Goal: Check status: Check status

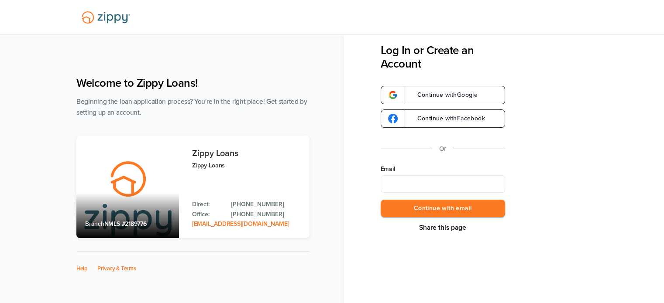
drag, startPoint x: 397, startPoint y: 186, endPoint x: 409, endPoint y: 191, distance: 12.3
click at [398, 186] on input "Email" at bounding box center [443, 184] width 124 height 17
type input "**********"
click at [417, 204] on button "Continue with email" at bounding box center [443, 209] width 124 height 18
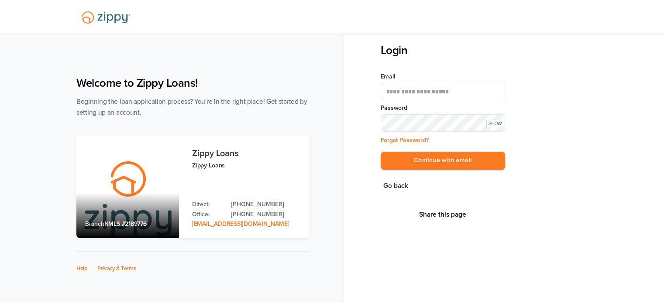
click at [381, 152] on button "Continue with email" at bounding box center [443, 161] width 124 height 18
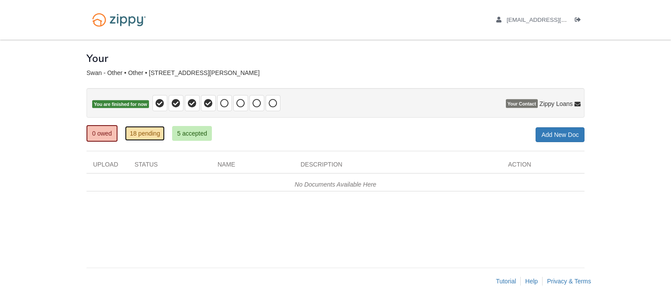
click at [137, 131] on link "18 pending" at bounding box center [145, 133] width 40 height 15
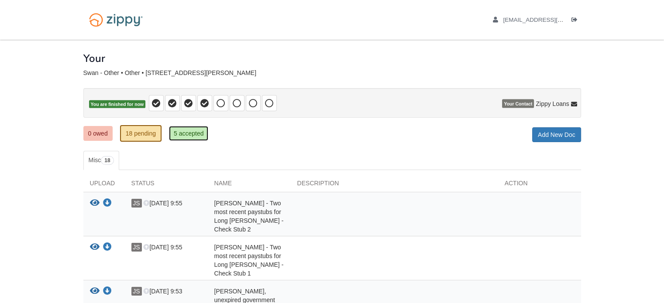
click at [191, 133] on link "5 accepted" at bounding box center [189, 133] width 40 height 15
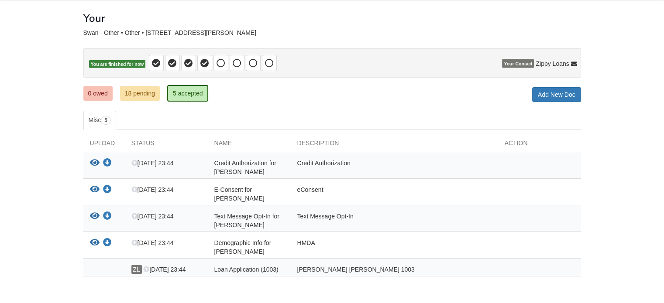
scroll to position [44, 0]
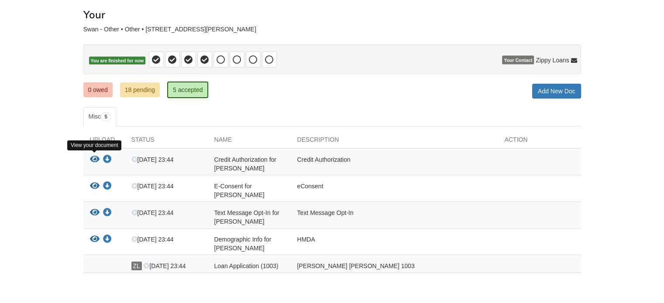
click at [91, 158] on icon "View Credit Authorization for Jeffrey Swan" at bounding box center [95, 159] width 10 height 9
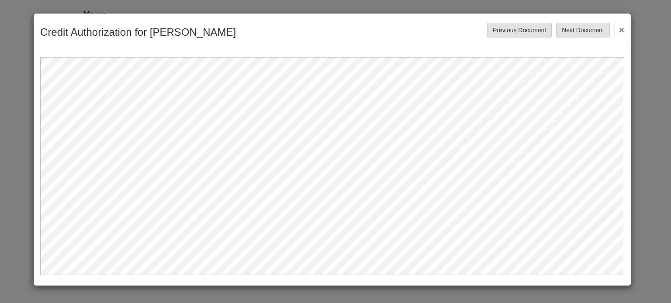
click at [622, 29] on button "×" at bounding box center [619, 30] width 10 height 16
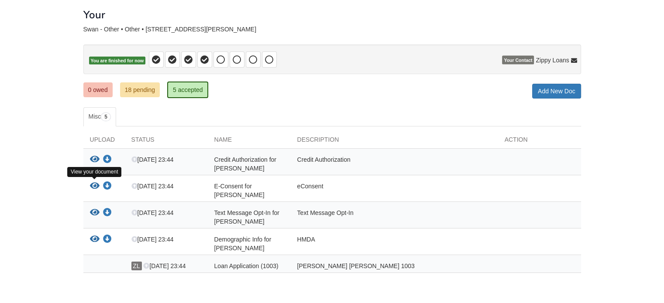
click at [95, 183] on icon "View E-Consent for Jeffrey Swan" at bounding box center [95, 186] width 10 height 9
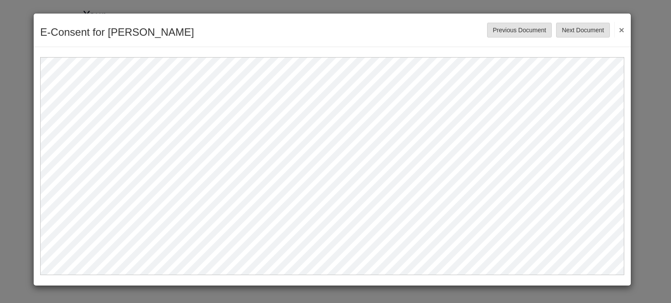
click at [622, 26] on button "×" at bounding box center [619, 30] width 10 height 16
